Goal: Task Accomplishment & Management: Manage account settings

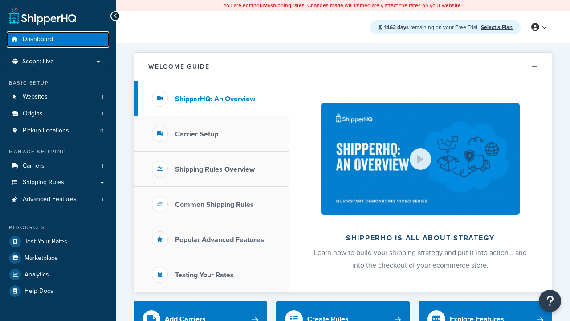
click at [38, 39] on span "Dashboard" at bounding box center [38, 40] width 30 height 8
click at [539, 27] on icon at bounding box center [536, 27] width 8 height 8
click at [0, 0] on span "Billing" at bounding box center [0, 0] width 0 height 0
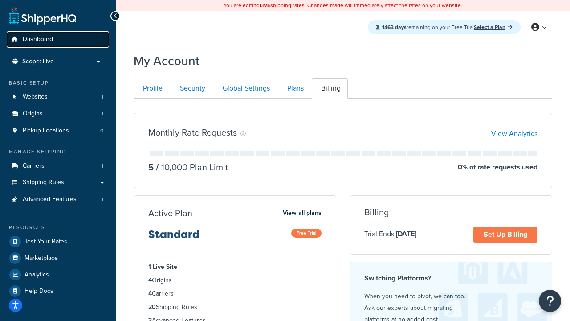
click at [38, 39] on span "Dashboard" at bounding box center [38, 40] width 30 height 8
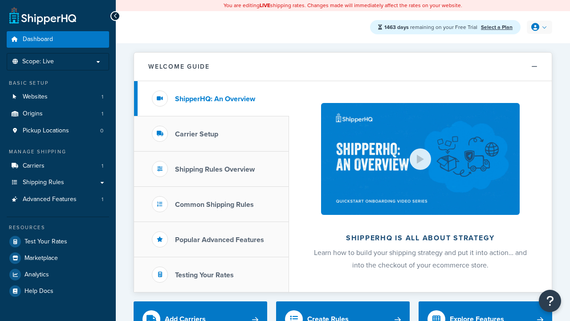
click at [539, 27] on icon at bounding box center [536, 27] width 8 height 8
click at [0, 0] on span "Global Settings" at bounding box center [0, 0] width 0 height 0
